Goal: Task Accomplishment & Management: Manage account settings

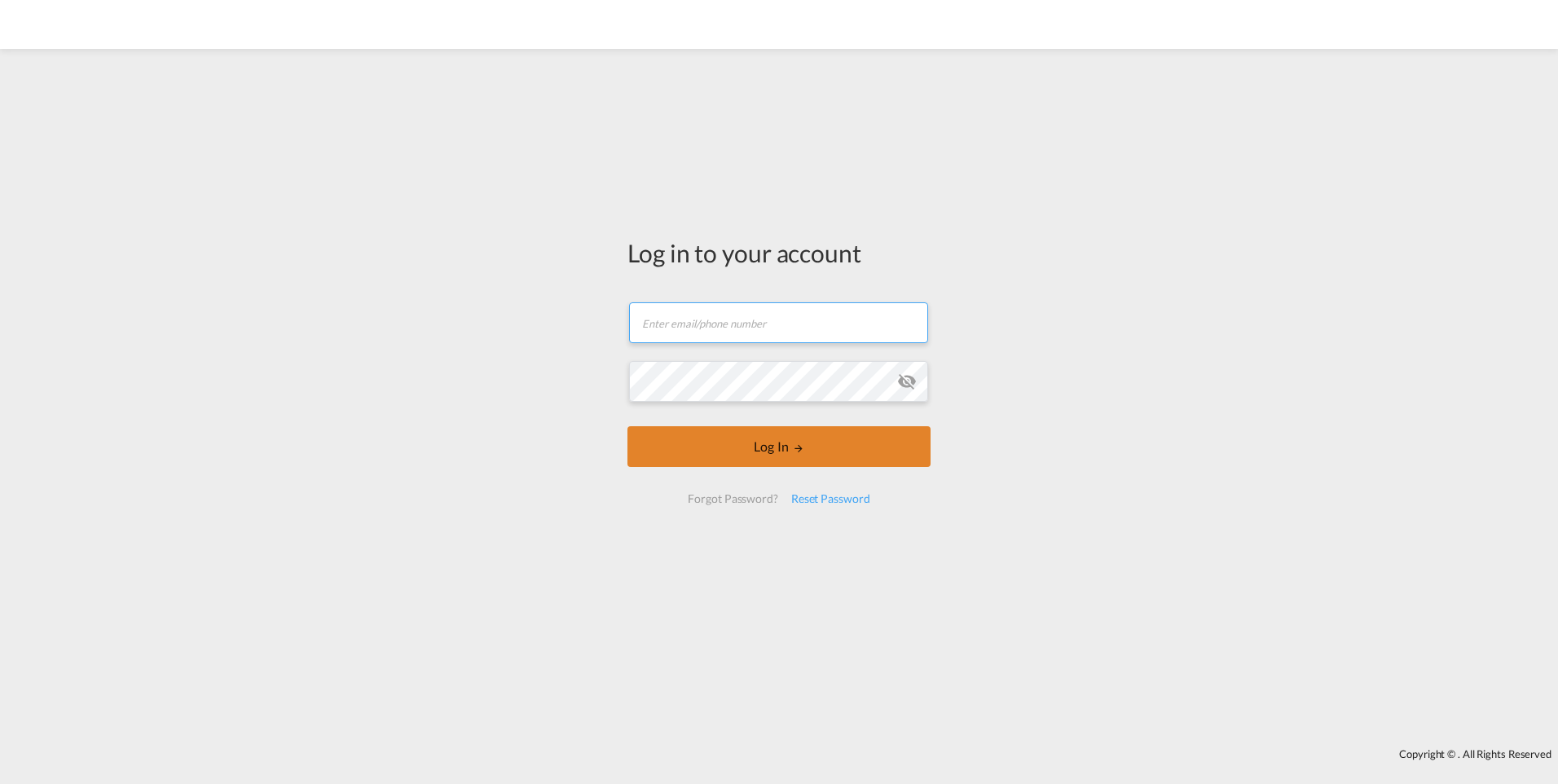
type input "[PERSON_NAME][EMAIL_ADDRESS][DOMAIN_NAME]"
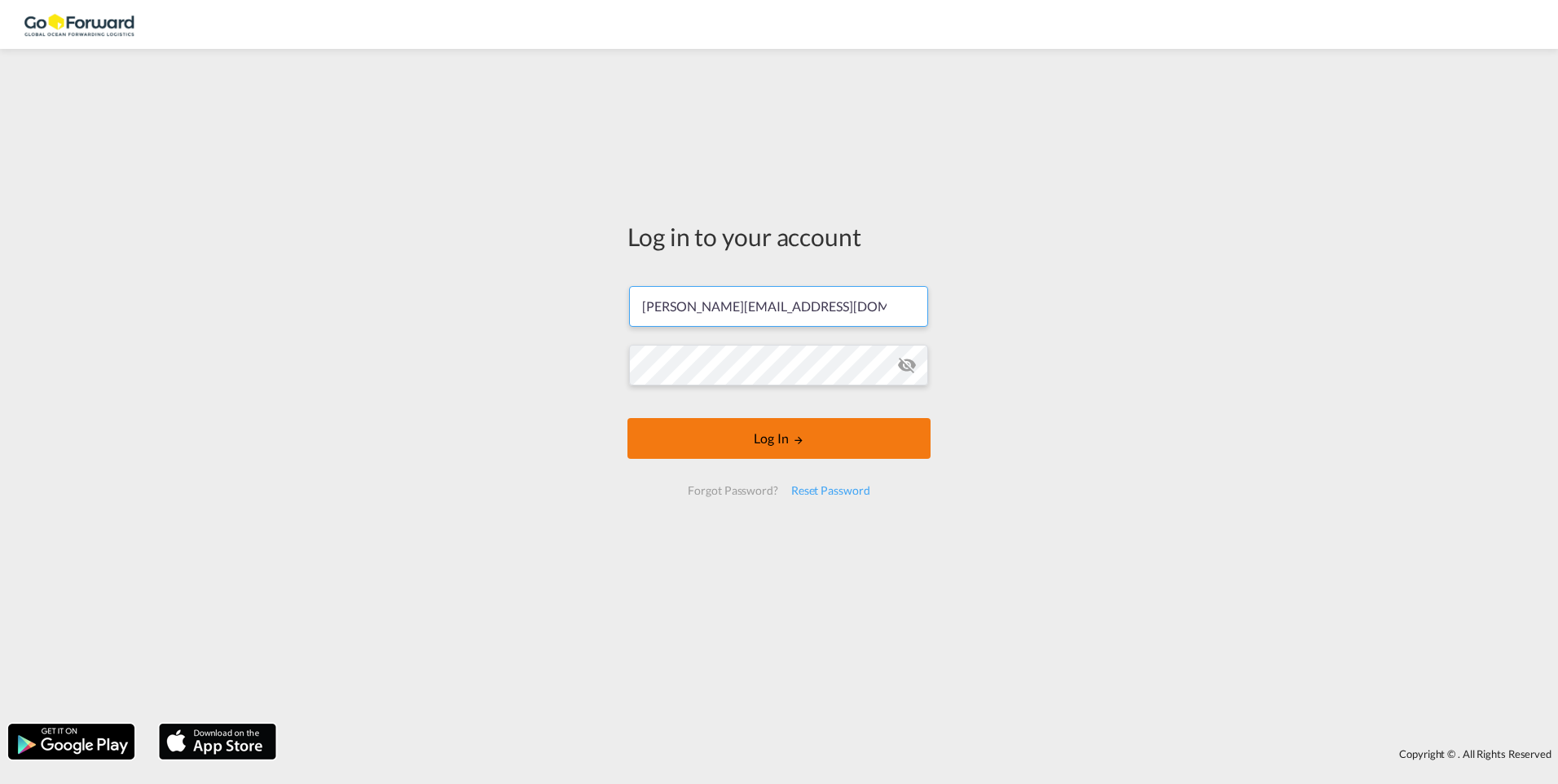
click at [784, 445] on button "Log In" at bounding box center [779, 438] width 303 height 40
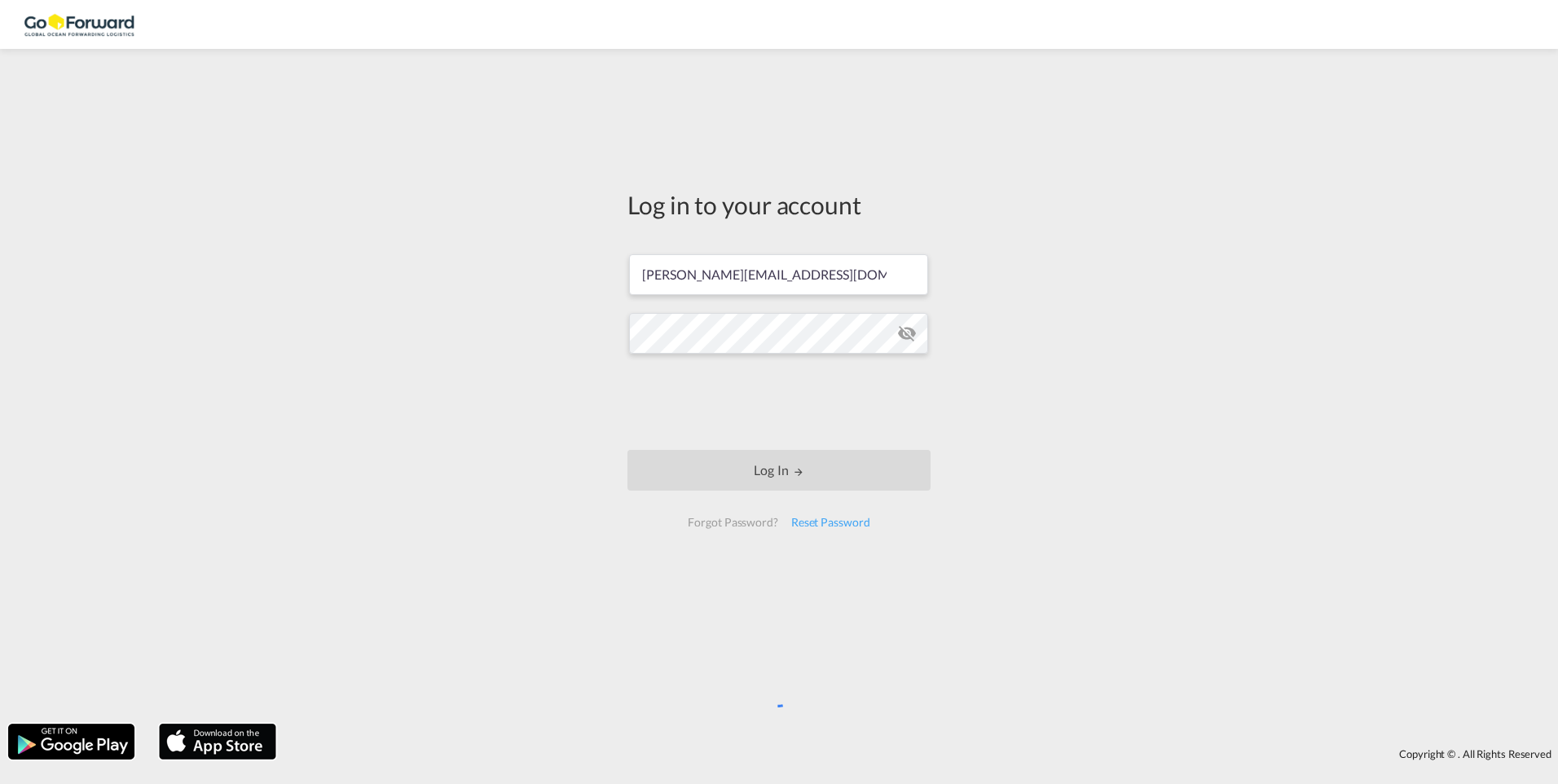
click at [916, 334] on md-icon "icon-eye-off" at bounding box center [907, 333] width 19 height 19
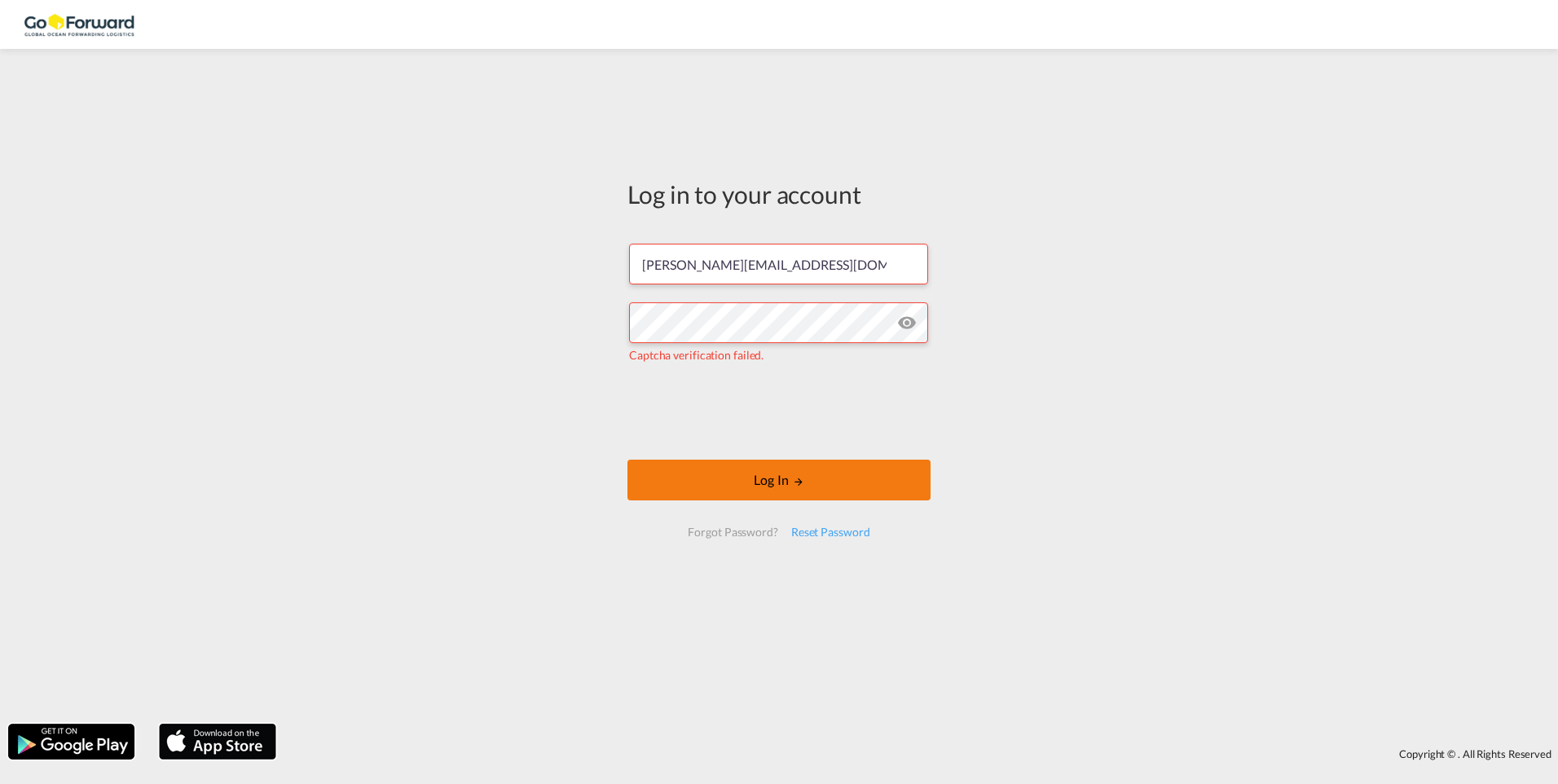
click at [754, 471] on button "Log In" at bounding box center [779, 480] width 303 height 40
click at [717, 473] on button "Log In" at bounding box center [779, 480] width 303 height 40
click at [746, 480] on button "Log In" at bounding box center [779, 480] width 303 height 40
